Goal: Task Accomplishment & Management: Manage account settings

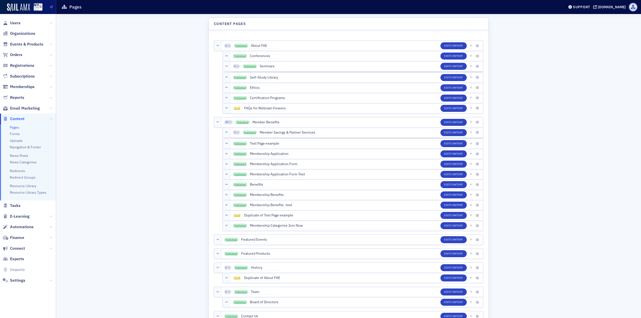
scroll to position [751, 0]
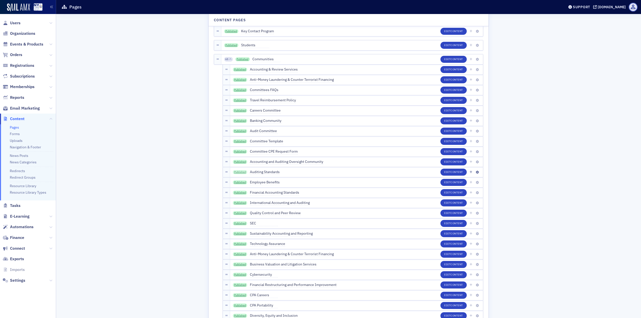
click at [235, 173] on link "Published" at bounding box center [240, 172] width 15 height 4
click at [476, 173] on icon "button" at bounding box center [477, 172] width 3 height 3
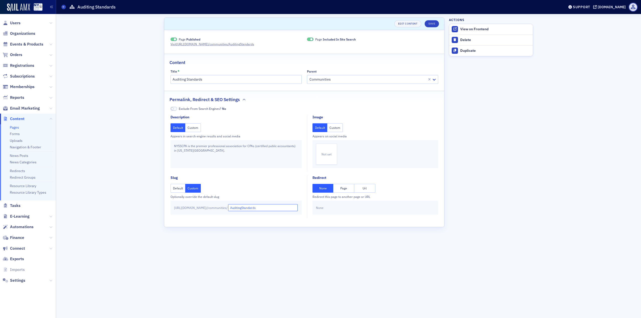
click at [263, 209] on input "AuditingStandards" at bounding box center [263, 207] width 70 height 7
click at [254, 208] on input "Auditing-standards" at bounding box center [263, 207] width 70 height 7
type input "auditing-standards"
click at [143, 114] on div "Scroll to Unsaved changes Edit Content Save Page Published Visit [URL][DOMAIN_N…" at bounding box center [349, 166] width 578 height 304
drag, startPoint x: 214, startPoint y: 77, endPoint x: 216, endPoint y: 81, distance: 4.3
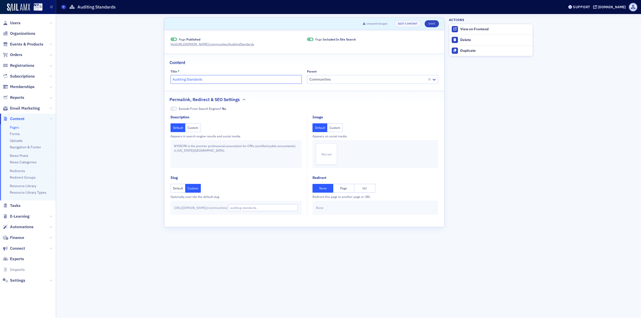
click at [214, 78] on input "Auditing Standards" at bounding box center [235, 79] width 131 height 9
type input "Auditing Standards Community"
click at [432, 26] on button "Save" at bounding box center [431, 23] width 14 height 7
click at [62, 5] on span at bounding box center [63, 7] width 5 height 5
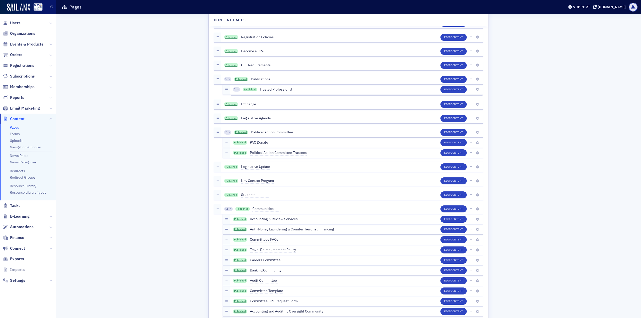
scroll to position [701, 0]
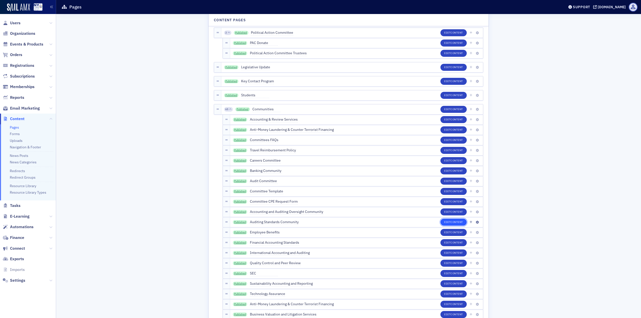
click at [443, 222] on button "Edit Content" at bounding box center [453, 222] width 26 height 7
click at [242, 222] on link "Published" at bounding box center [240, 222] width 15 height 4
click at [239, 233] on link "Published" at bounding box center [240, 232] width 15 height 4
click at [456, 235] on button "Edit Content" at bounding box center [453, 232] width 26 height 7
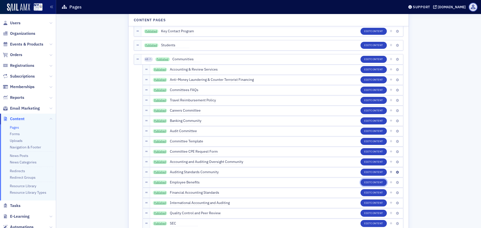
scroll to position [776, 0]
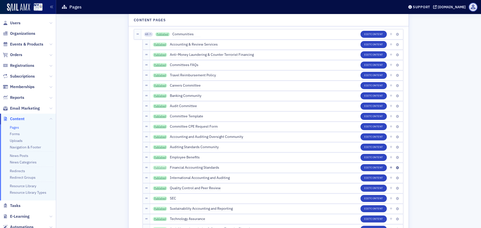
click at [161, 169] on link "Published" at bounding box center [160, 168] width 15 height 4
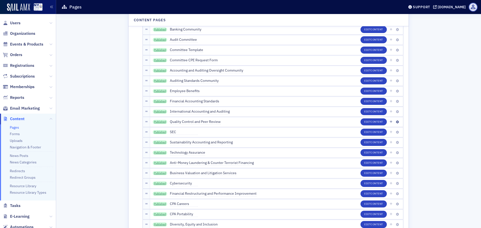
scroll to position [851, 0]
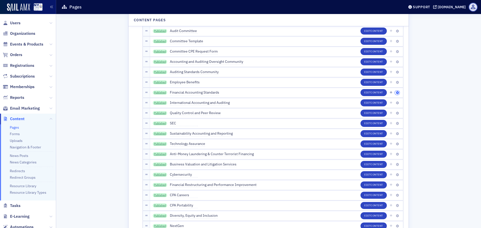
click at [396, 91] on span at bounding box center [396, 93] width 5 height 5
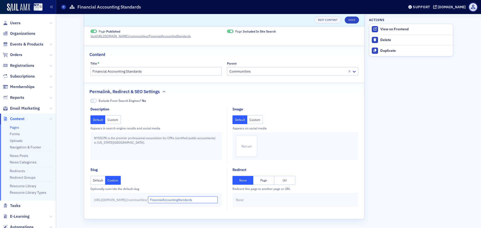
click at [183, 200] on input "FinancialAccountingStandards" at bounding box center [183, 199] width 70 height 7
type input "financial-accounting-standards"
click at [190, 181] on div "Default Custom" at bounding box center [155, 180] width 131 height 9
click at [186, 202] on input "financial-accounting-standards" at bounding box center [183, 199] width 70 height 7
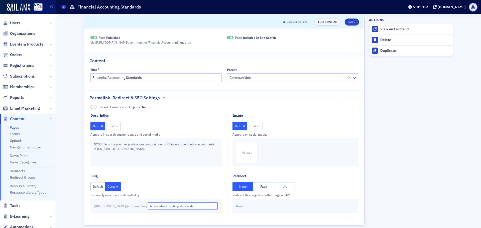
scroll to position [0, 0]
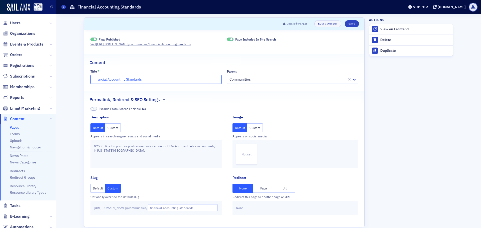
click at [150, 78] on input "Financial Accounting Standards" at bounding box center [155, 79] width 131 height 9
type input "Financial Accounting Standards Community"
click at [353, 22] on button "Save" at bounding box center [351, 23] width 14 height 7
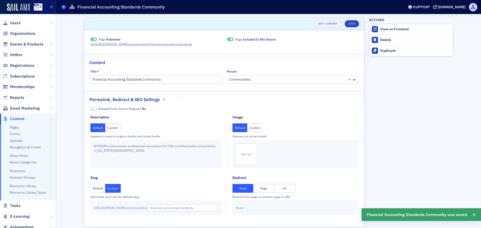
click at [63, 9] on span at bounding box center [63, 7] width 5 height 5
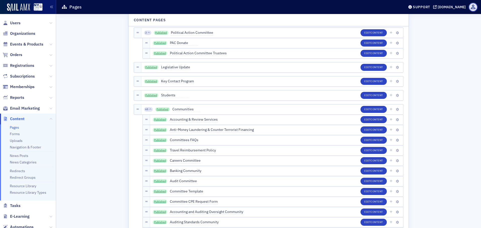
scroll to position [851, 0]
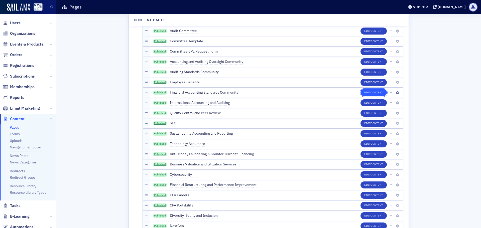
click at [379, 93] on span "Content" at bounding box center [376, 93] width 13 height 4
click at [154, 90] on div "Published Financial Accounting Standards Community" at bounding box center [195, 93] width 85 height 6
click at [156, 92] on link "Published" at bounding box center [160, 93] width 15 height 4
click at [160, 102] on link "Published" at bounding box center [160, 103] width 15 height 4
click at [379, 102] on span "Content" at bounding box center [376, 103] width 13 height 4
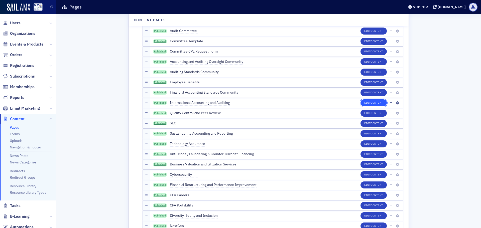
click at [375, 103] on span "Content" at bounding box center [376, 103] width 13 height 4
click at [394, 101] on button "button" at bounding box center [396, 103] width 5 height 5
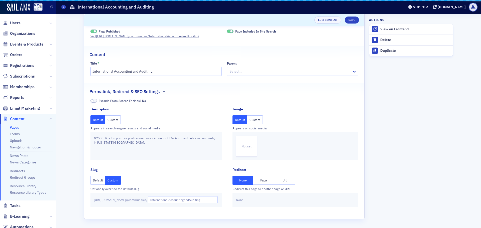
scroll to position [12, 0]
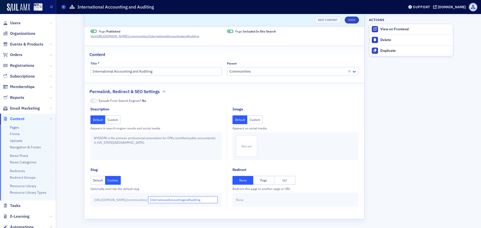
click at [171, 200] on input "InternationalAccountingandAuditing" at bounding box center [183, 199] width 70 height 7
click at [189, 201] on input "internationalAccountingandAuditing" at bounding box center [183, 199] width 70 height 7
type input "international-accounting-auditing"
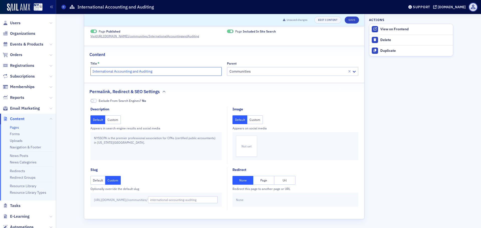
scroll to position [0, 0]
click at [153, 73] on input "International Accounting and Auditing" at bounding box center [155, 71] width 131 height 9
type input "International Accounting and Auditing Community"
click at [132, 59] on fieldset "Content Title * International Accounting and Auditing Community Parent Communit…" at bounding box center [224, 63] width 280 height 34
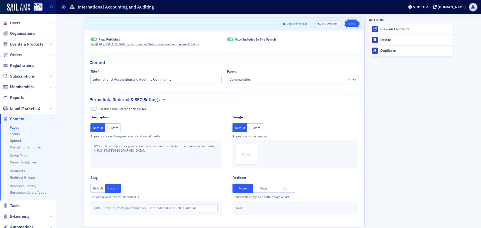
click at [347, 24] on button "Save" at bounding box center [351, 23] width 14 height 7
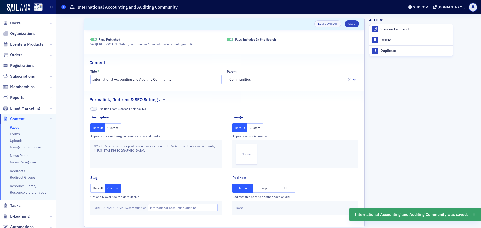
click at [64, 6] on icon at bounding box center [64, 7] width 2 height 2
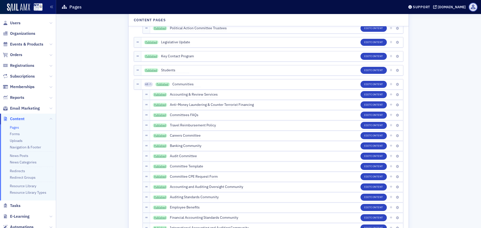
scroll to position [851, 0]
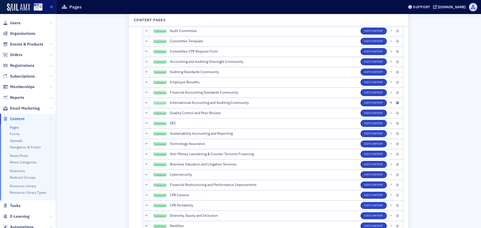
click at [156, 103] on link "Published" at bounding box center [160, 103] width 15 height 4
click at [395, 112] on icon "button" at bounding box center [396, 113] width 3 height 3
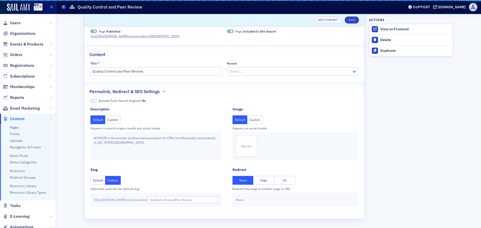
scroll to position [8, 0]
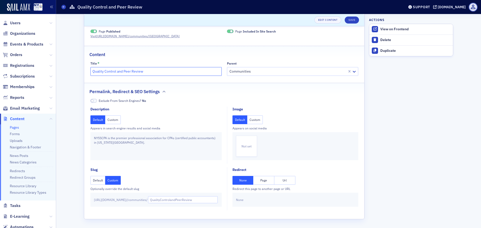
click at [149, 71] on input "Quality Control and Peer Review" at bounding box center [155, 71] width 131 height 9
click at [165, 73] on input "Quality Control and Peer Review" at bounding box center [155, 71] width 131 height 9
type input "Quality Control and Peer Review Committee"
click at [189, 58] on fieldset "Content Title * Quality Control and Peer Review Committee Parent Communities" at bounding box center [224, 63] width 280 height 34
click at [172, 201] on input "QualityControlandPeerReview" at bounding box center [183, 199] width 70 height 7
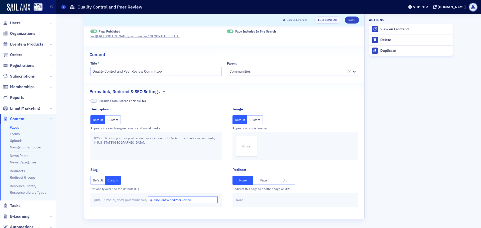
click at [180, 201] on input "qualityControlandPeerReview" at bounding box center [183, 199] width 70 height 7
click at [209, 199] on input "quality-control-peer-review" at bounding box center [183, 199] width 70 height 7
type input "quality-control-peer-review"
click at [177, 73] on input "Quality Control and Peer Review Committee" at bounding box center [155, 71] width 131 height 9
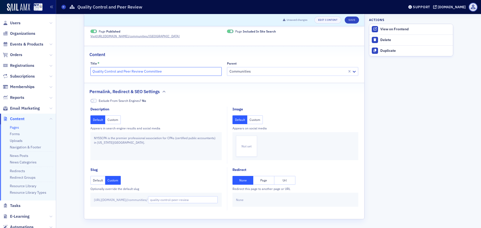
click at [177, 73] on input "Quality Control and Peer Review Committee" at bounding box center [155, 71] width 131 height 9
type input "Quality Control and Peer Review Community"
click at [347, 23] on button "Save" at bounding box center [351, 20] width 14 height 7
click at [64, 8] on icon at bounding box center [64, 7] width 2 height 2
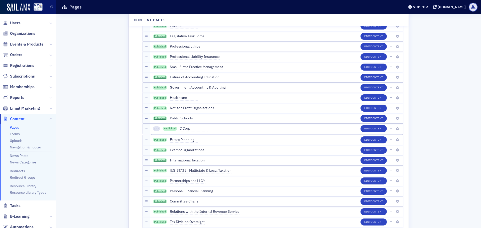
scroll to position [843, 0]
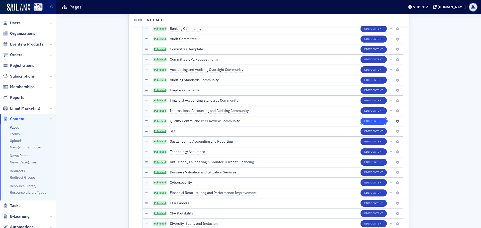
click at [364, 121] on button "Edit Content" at bounding box center [373, 121] width 26 height 7
click at [160, 122] on link "Published" at bounding box center [160, 121] width 15 height 4
click at [160, 109] on link "Published" at bounding box center [160, 111] width 15 height 4
click at [158, 102] on link "Published" at bounding box center [160, 101] width 15 height 4
click at [161, 91] on link "Published" at bounding box center [160, 90] width 15 height 4
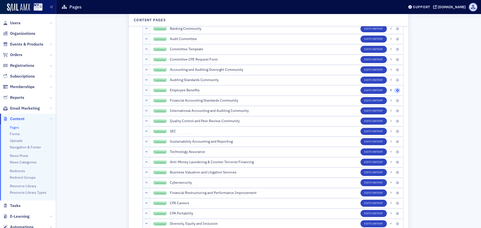
click at [395, 90] on icon "button" at bounding box center [396, 90] width 3 height 3
click at [380, 92] on span "Content" at bounding box center [376, 90] width 13 height 4
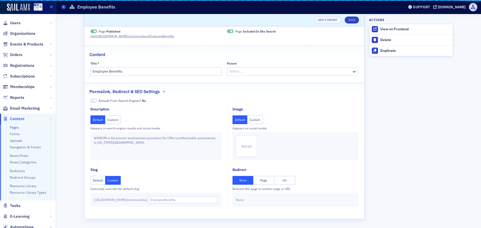
scroll to position [8, 0]
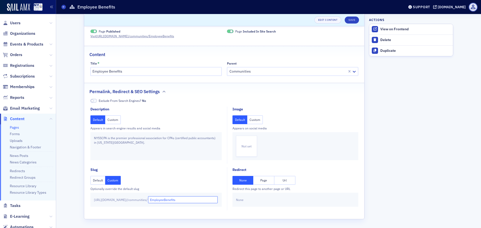
click at [172, 200] on input "EmployeeBenefits" at bounding box center [183, 199] width 70 height 7
click at [184, 200] on input "employeeBenefits" at bounding box center [183, 199] width 70 height 7
type input "employee-benefits"
click at [169, 74] on input "Employee Benefits" at bounding box center [155, 71] width 131 height 9
type input "Employee Benefits Community"
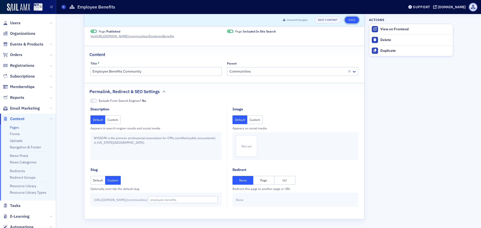
click at [351, 19] on button "Save" at bounding box center [351, 20] width 14 height 7
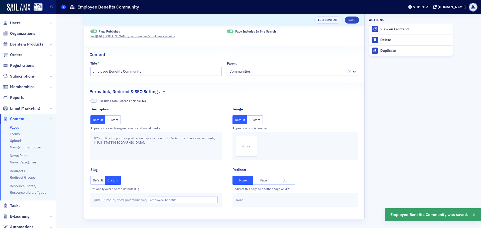
click at [62, 6] on span at bounding box center [63, 7] width 5 height 5
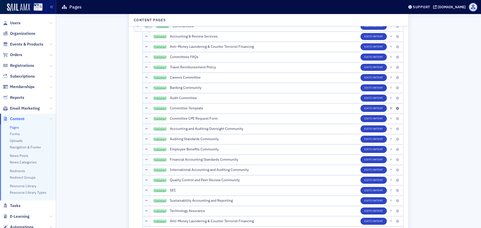
scroll to position [759, 0]
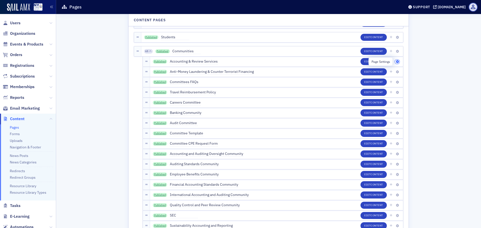
click at [396, 61] on icon "button" at bounding box center [396, 61] width 3 height 3
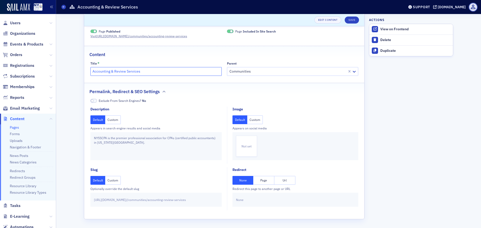
click at [162, 73] on input "Accounting & Review Services" at bounding box center [155, 71] width 131 height 9
type input "Accounting & Review Services Community"
drag, startPoint x: 170, startPoint y: 59, endPoint x: 303, endPoint y: 46, distance: 133.0
click at [170, 58] on fieldset "Content Title * Accounting & Review Services Community Parent Communities" at bounding box center [224, 63] width 280 height 34
click at [350, 21] on button "Save" at bounding box center [351, 20] width 14 height 7
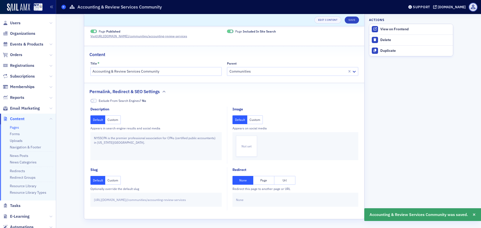
click at [61, 7] on span at bounding box center [63, 7] width 5 height 5
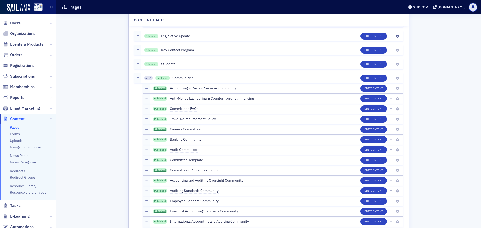
scroll to position [734, 0]
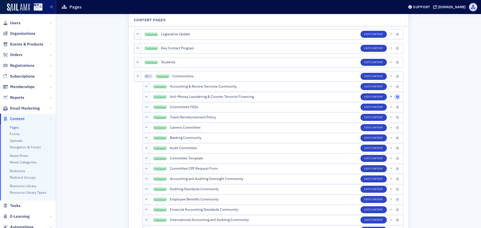
click at [396, 97] on icon "button" at bounding box center [396, 97] width 3 height 3
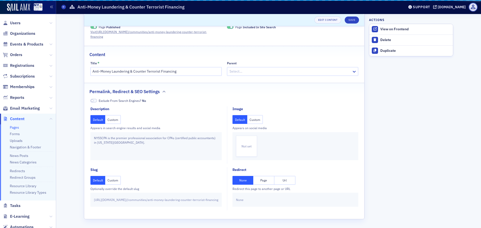
scroll to position [12, 0]
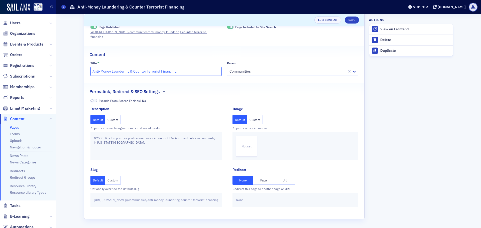
click at [182, 72] on input "Anti-Money Laundering & Counter Terrorist Financing" at bounding box center [155, 71] width 131 height 9
type input "Anti-Money Laundering & Counter Terrorist Financing Community"
drag, startPoint x: 179, startPoint y: 203, endPoint x: 209, endPoint y: 206, distance: 30.7
click at [209, 206] on div "[URL][DOMAIN_NAME] / /communities/ anti-money-laundering-counter-terrorist-fina…" at bounding box center [155, 200] width 131 height 14
click at [357, 21] on header "Unsaved changes Edit Content Save" at bounding box center [224, 20] width 280 height 12
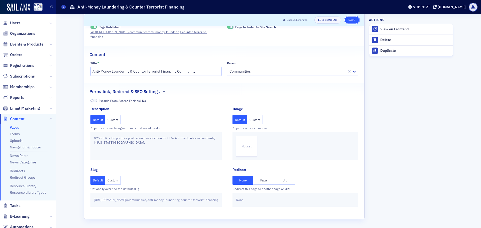
click at [354, 22] on button "Save" at bounding box center [351, 20] width 14 height 7
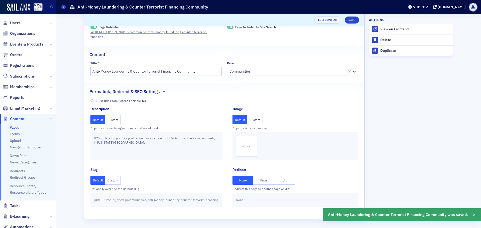
click at [61, 9] on div "Pages Anti-Money Laundering & Counter Terrorist Financing Community" at bounding box center [228, 7] width 335 height 10
click at [63, 8] on icon at bounding box center [64, 7] width 2 height 2
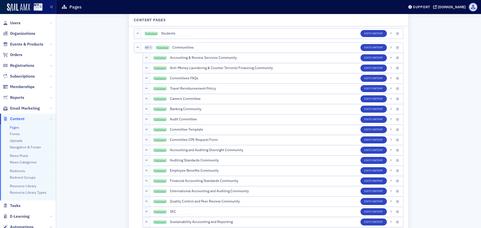
scroll to position [763, 0]
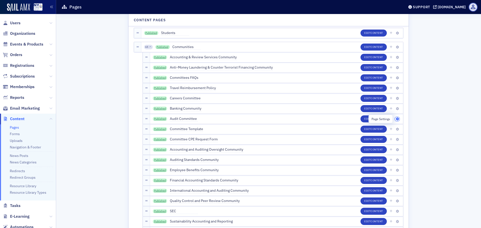
click at [396, 120] on icon "button" at bounding box center [396, 119] width 3 height 3
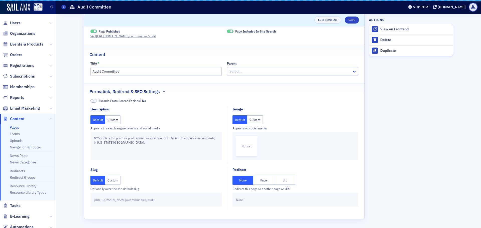
scroll to position [8, 0]
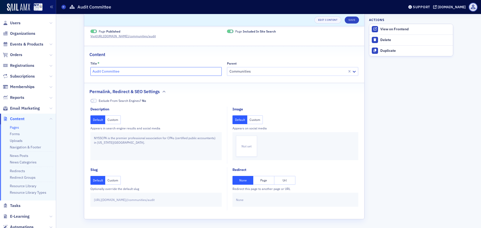
click at [179, 75] on input "Audit Committee" at bounding box center [155, 71] width 131 height 9
type input "Audit Community"
click at [350, 22] on button "Save" at bounding box center [351, 20] width 14 height 7
click at [62, 5] on link "Pages" at bounding box center [63, 7] width 5 height 5
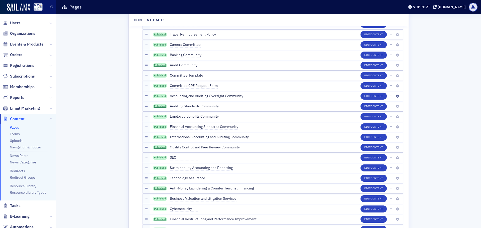
scroll to position [809, 0]
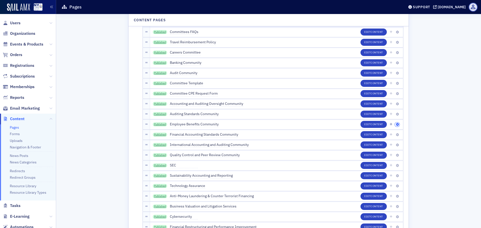
click at [395, 125] on icon "button" at bounding box center [396, 124] width 3 height 3
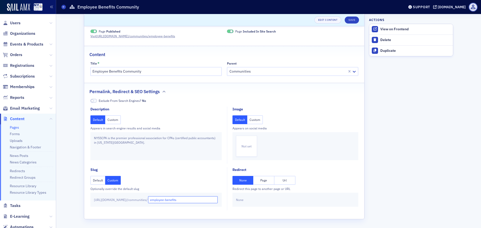
drag, startPoint x: 194, startPoint y: 199, endPoint x: 188, endPoint y: 185, distance: 15.9
click at [194, 199] on input "employee-benefits" at bounding box center [183, 199] width 70 height 7
click at [350, 19] on button "Save" at bounding box center [351, 20] width 14 height 7
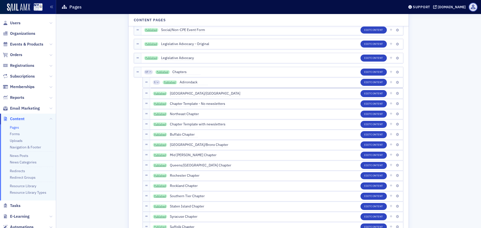
scroll to position [476, 0]
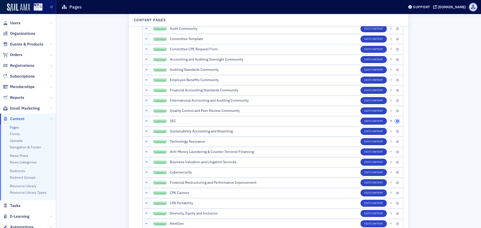
click at [395, 121] on icon "button" at bounding box center [396, 121] width 3 height 3
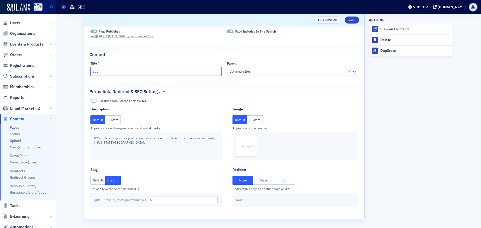
click at [149, 69] on input "SEC" at bounding box center [155, 71] width 131 height 9
type input "SEC Community"
click at [352, 23] on button "Save" at bounding box center [351, 20] width 14 height 7
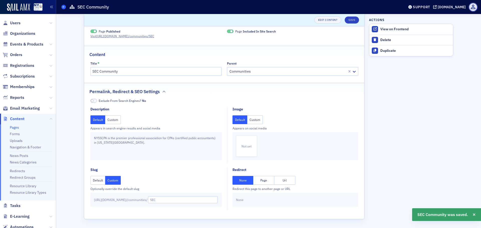
click at [63, 6] on icon at bounding box center [64, 7] width 2 height 2
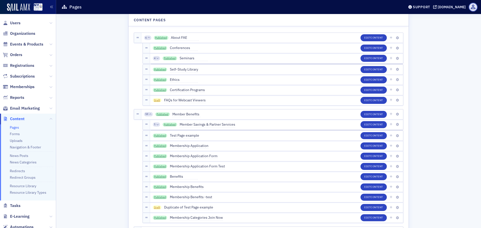
scroll to position [853, 0]
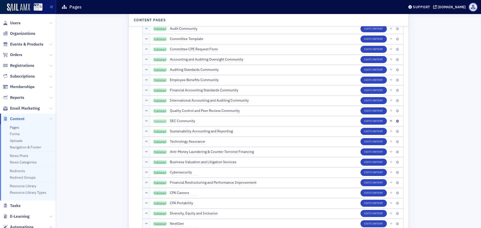
click at [157, 121] on link "Published" at bounding box center [160, 121] width 15 height 4
click at [363, 121] on button "Edit Content" at bounding box center [373, 121] width 26 height 7
